Goal: Information Seeking & Learning: Find specific fact

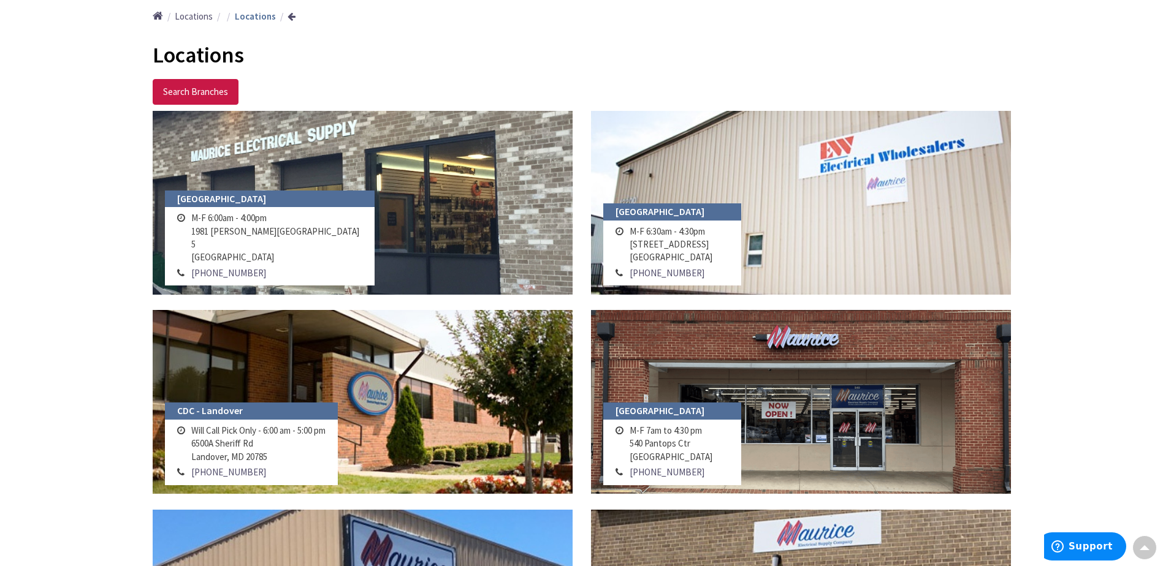
scroll to position [123, 0]
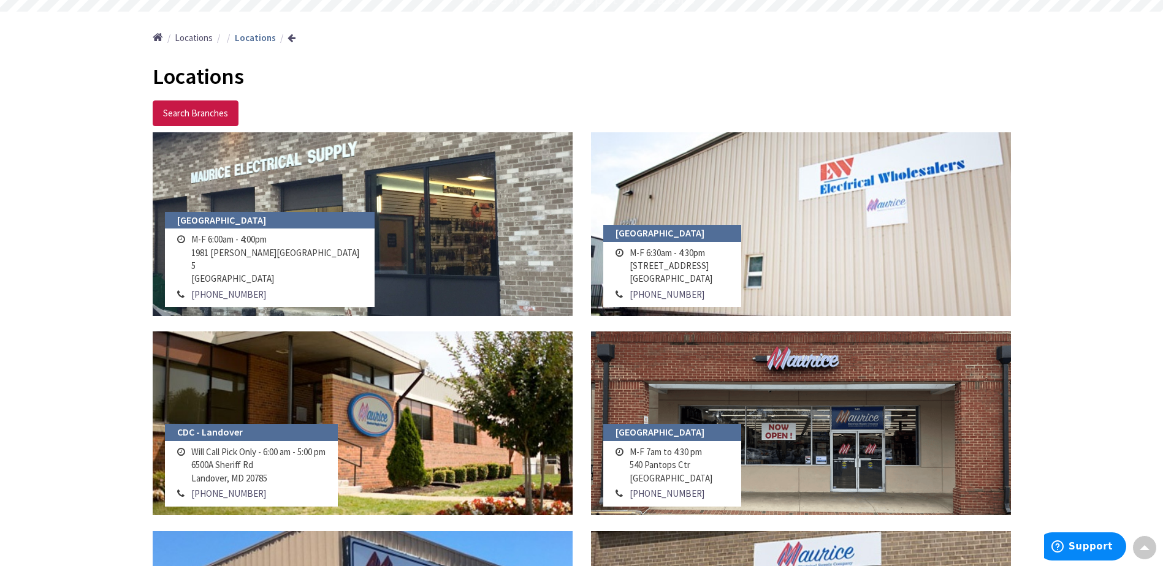
click at [240, 461] on td "Will Call Pick Only - 6:00 am - 5:00 pm 6500A Sheriff Rd Landover, MD 20785" at bounding box center [258, 465] width 140 height 42
click at [236, 470] on td "Will Call Pick Only - 6:00 am - 5:00 pm 6500A Sheriff Rd Landover, MD 20785" at bounding box center [258, 465] width 140 height 42
click at [215, 433] on h4 "CDC - Landover" at bounding box center [251, 432] width 173 height 17
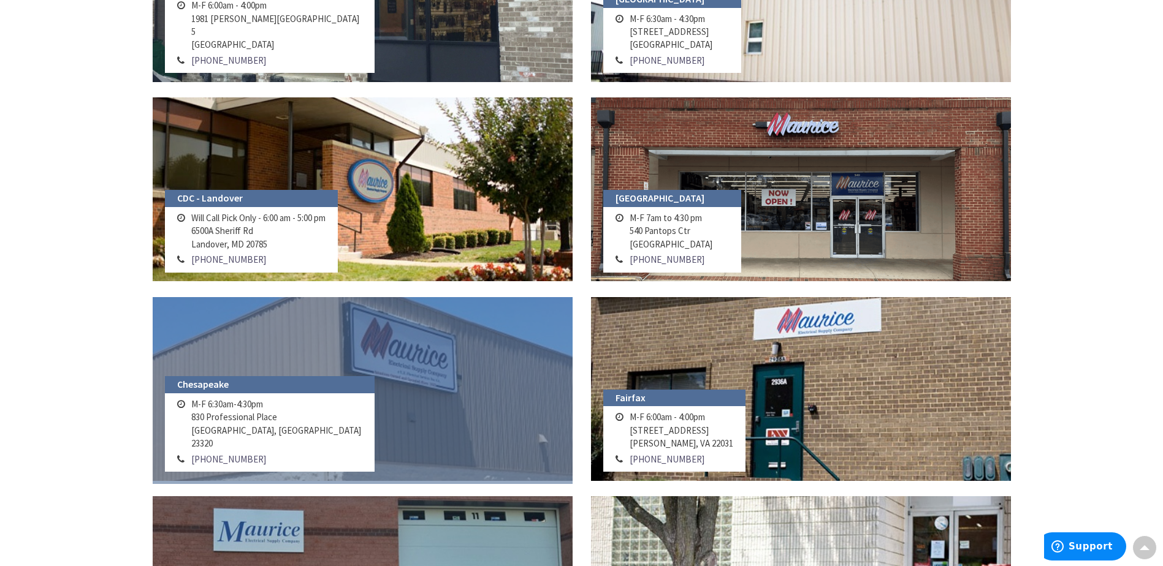
scroll to position [368, 0]
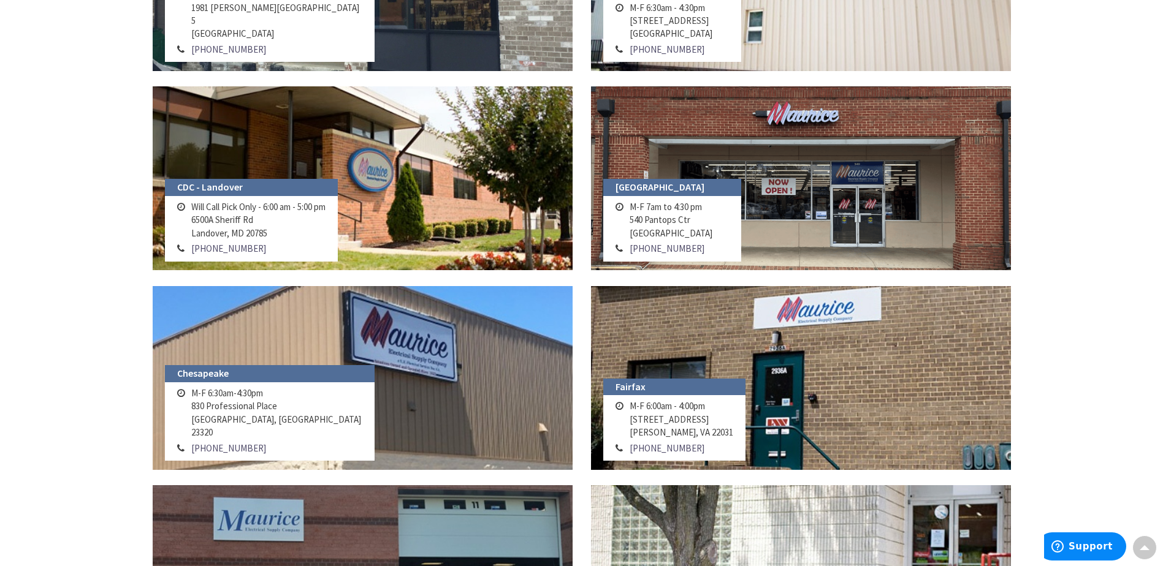
click at [270, 196] on h4 "CDC - Landover" at bounding box center [251, 187] width 173 height 17
click at [230, 191] on h4 "CDC - Landover" at bounding box center [251, 187] width 173 height 17
click at [225, 204] on td "Will Call Pick Only - 6:00 am - 5:00 pm 6500A Sheriff Rd Landover, MD 20785" at bounding box center [258, 220] width 140 height 42
click at [219, 211] on td "Will Call Pick Only - 6:00 am - 5:00 pm 6500A Sheriff Rd Landover, MD 20785" at bounding box center [258, 220] width 140 height 42
click at [188, 206] on td "Will Call Pick Only - 6:00 am - 5:00 pm 6500A Sheriff Rd Landover, MD 20785" at bounding box center [258, 220] width 140 height 42
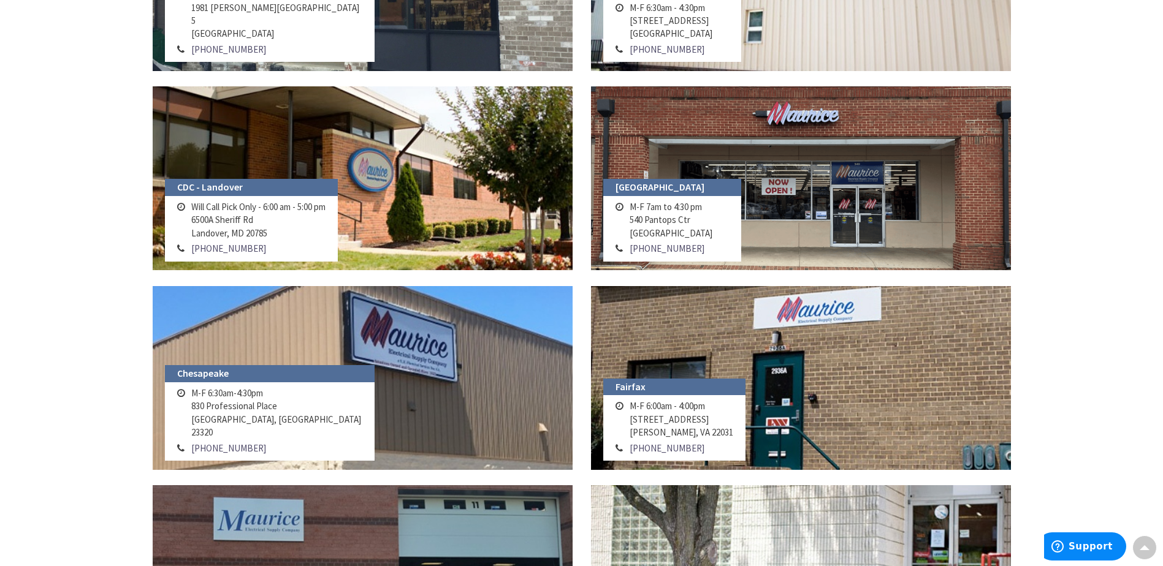
click at [219, 229] on td "Will Call Pick Only - 6:00 am - 5:00 pm 6500A Sheriff Rd Landover, MD 20785" at bounding box center [258, 220] width 140 height 42
click at [221, 237] on td "Will Call Pick Only - 6:00 am - 5:00 pm 6500A Sheriff Rd Landover, MD 20785" at bounding box center [258, 220] width 140 height 42
click at [239, 225] on td "Will Call Pick Only - 6:00 am - 5:00 pm 6500A Sheriff Rd Landover, MD 20785" at bounding box center [258, 220] width 140 height 42
click at [244, 215] on td "Will Call Pick Only - 6:00 am - 5:00 pm 6500A Sheriff Rd Landover, MD 20785" at bounding box center [258, 220] width 140 height 42
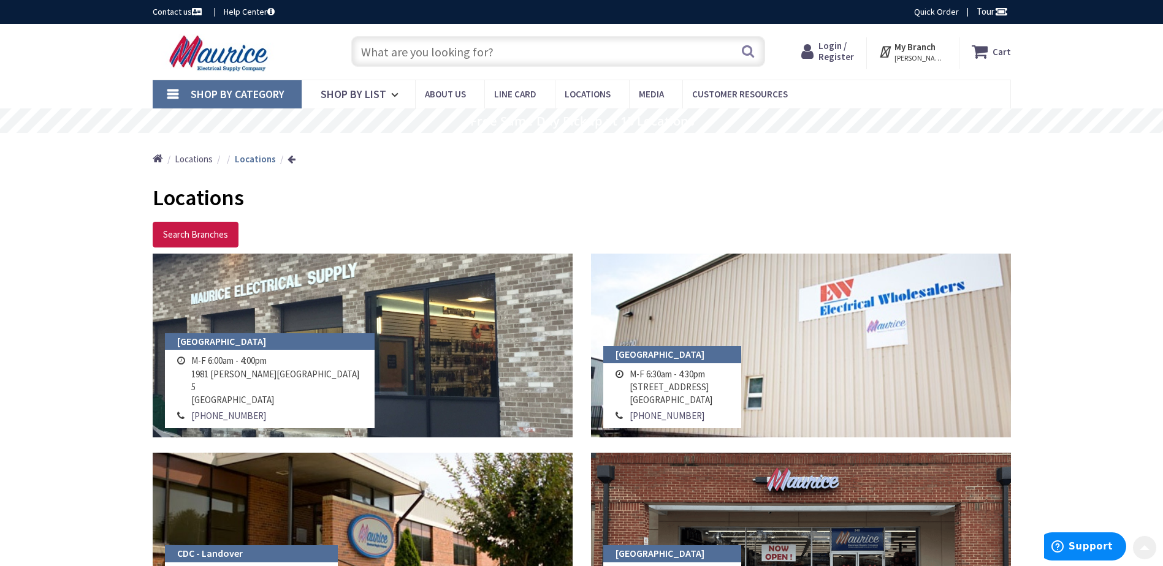
scroll to position [0, 0]
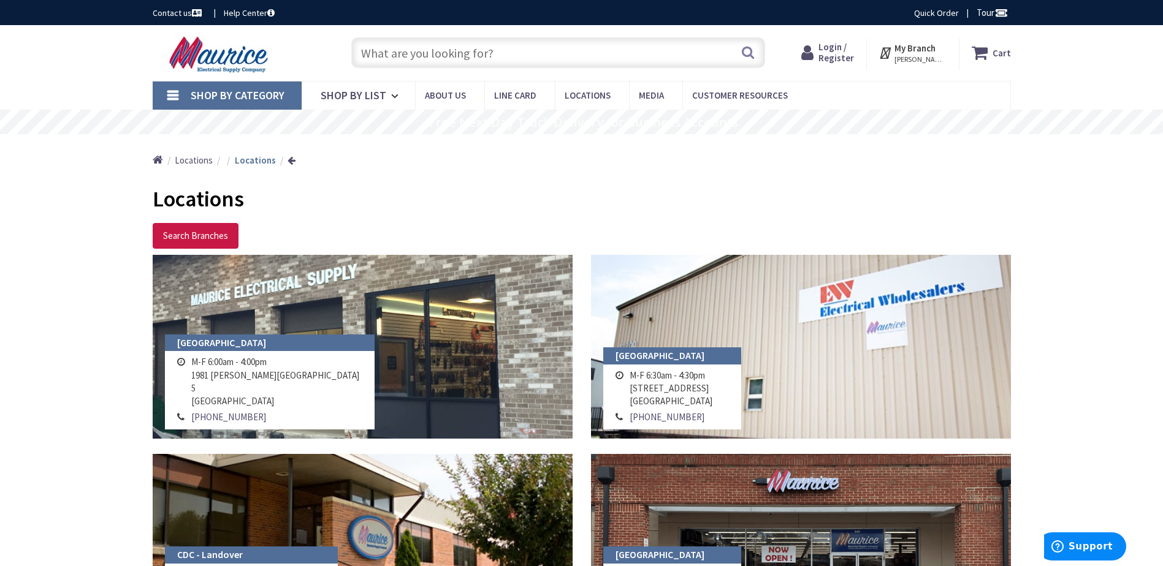
click at [508, 53] on input "text" at bounding box center [558, 52] width 414 height 31
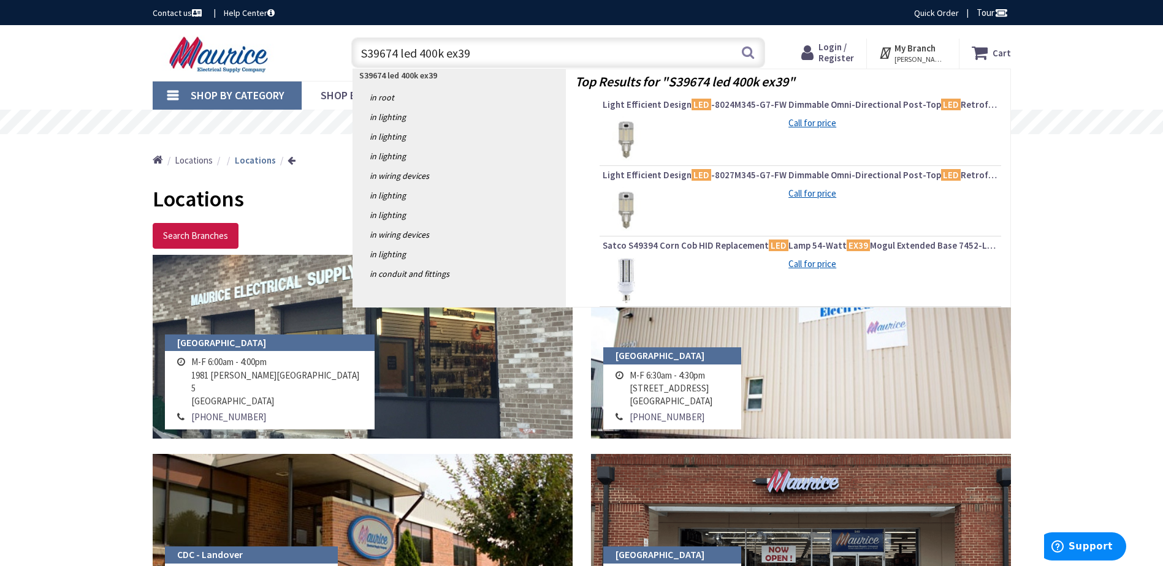
type input "S39674 led 400k ex39"
click at [631, 270] on img at bounding box center [626, 280] width 46 height 46
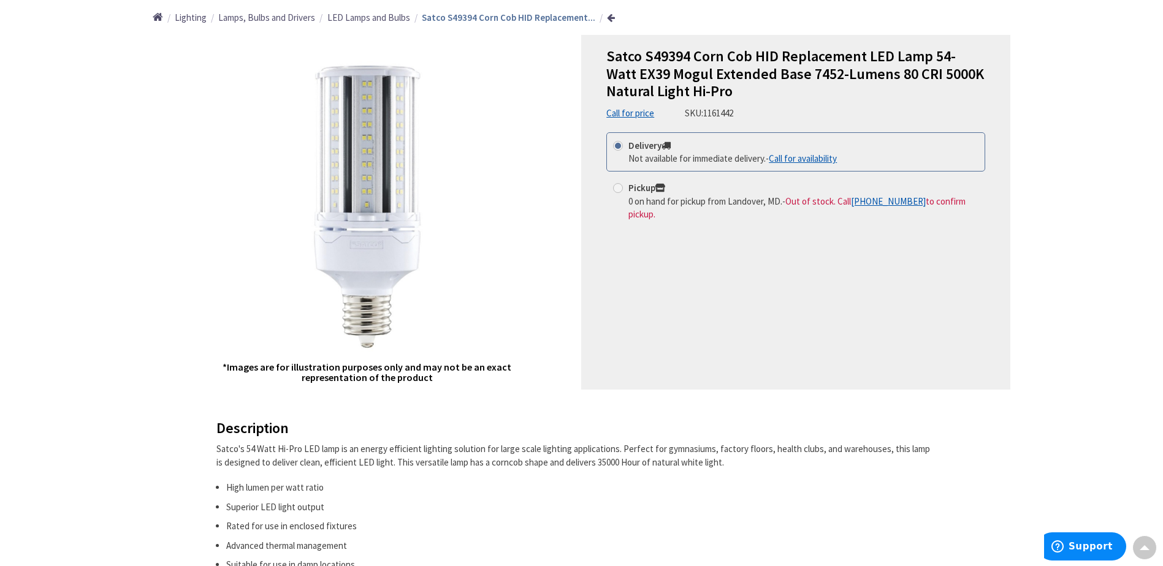
scroll to position [123, 0]
